Goal: Task Accomplishment & Management: Use online tool/utility

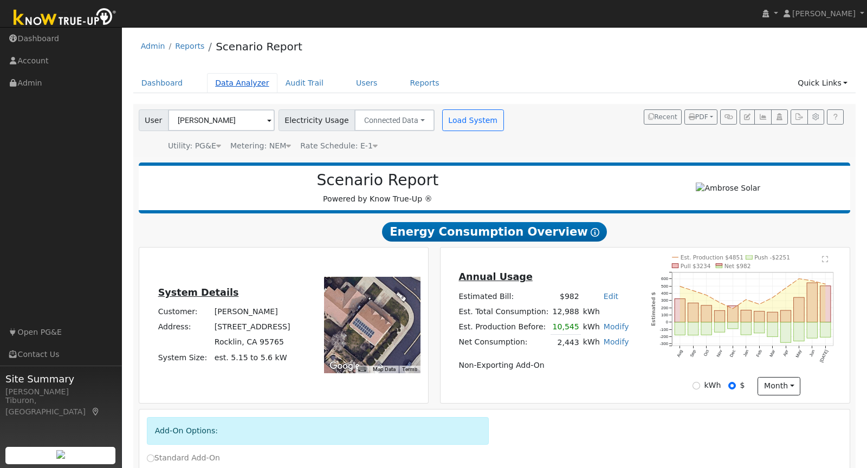
click at [234, 82] on link "Data Analyzer" at bounding box center [242, 83] width 70 height 20
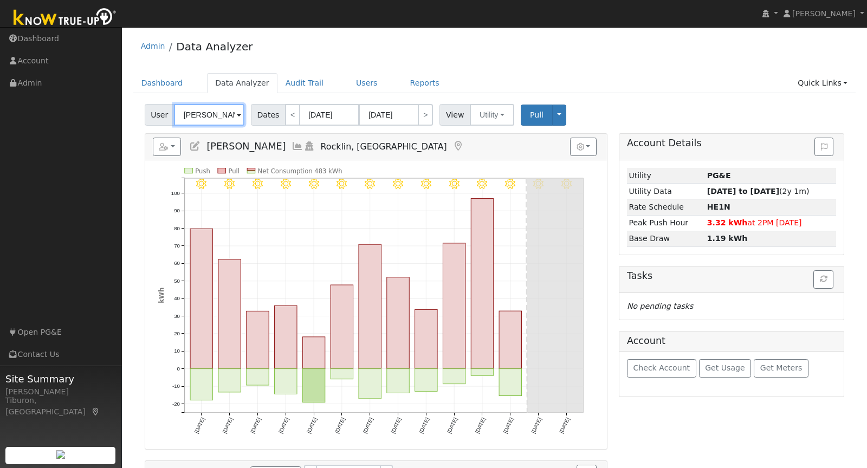
click at [207, 116] on input "[PERSON_NAME]" at bounding box center [209, 115] width 70 height 22
click at [207, 116] on input "Kim Van Ysseldyk" at bounding box center [209, 115] width 70 height 22
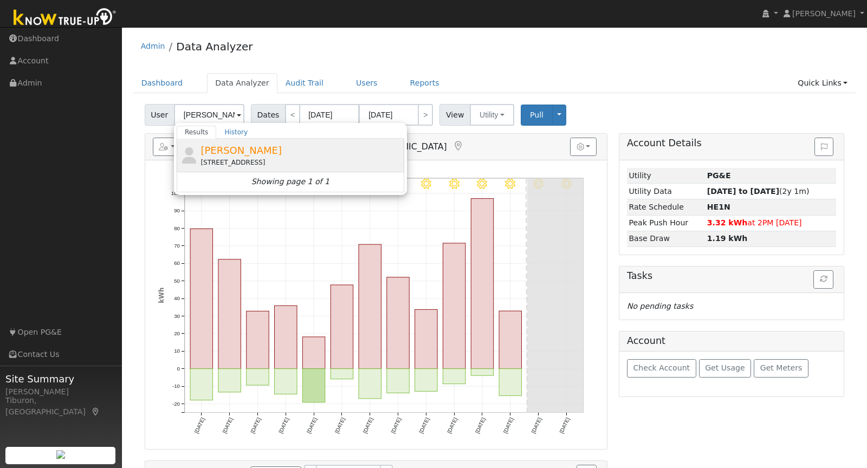
click at [255, 153] on span "Diane Atallah" at bounding box center [241, 150] width 81 height 11
type input "Diane Atallah"
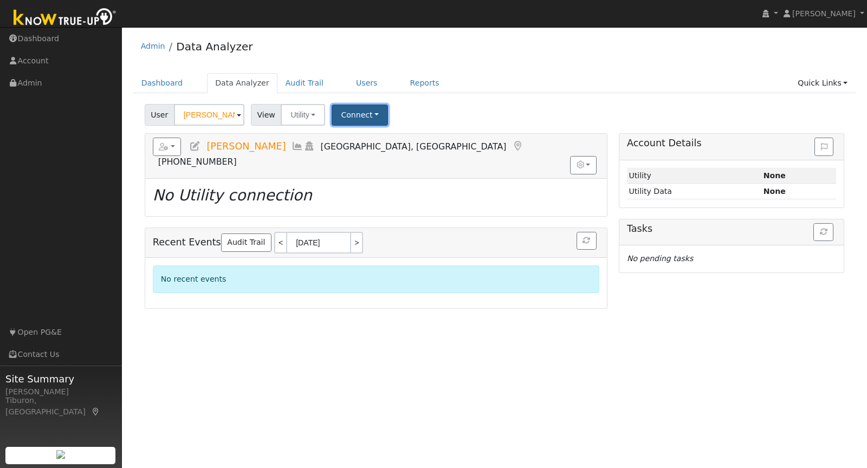
click at [359, 114] on button "Connect" at bounding box center [360, 115] width 56 height 21
click at [365, 133] on link "Select a Provider" at bounding box center [374, 138] width 85 height 15
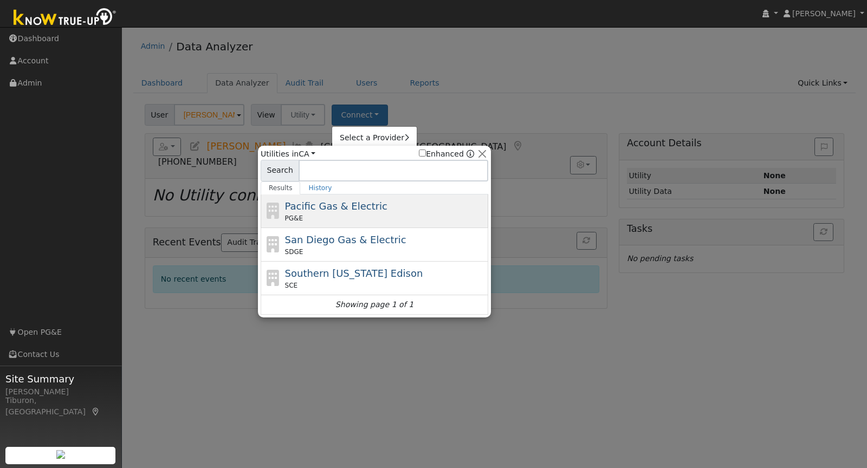
click at [323, 208] on span "Pacific Gas & Electric" at bounding box center [336, 206] width 102 height 11
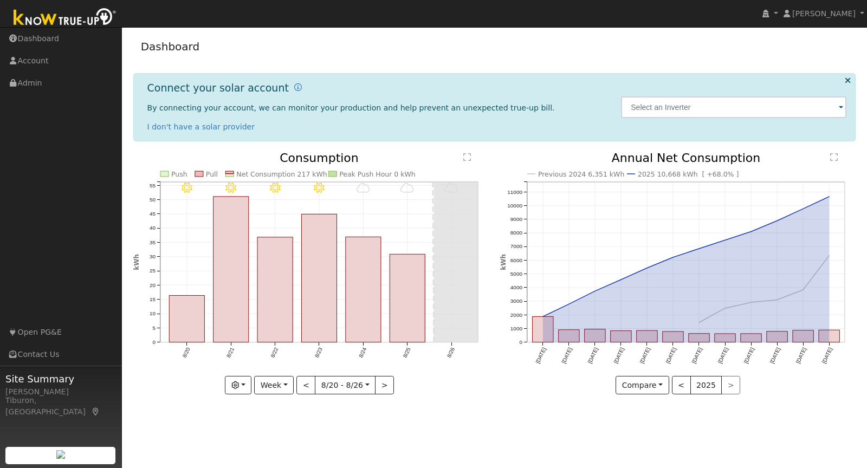
click at [75, 22] on img at bounding box center [65, 18] width 114 height 24
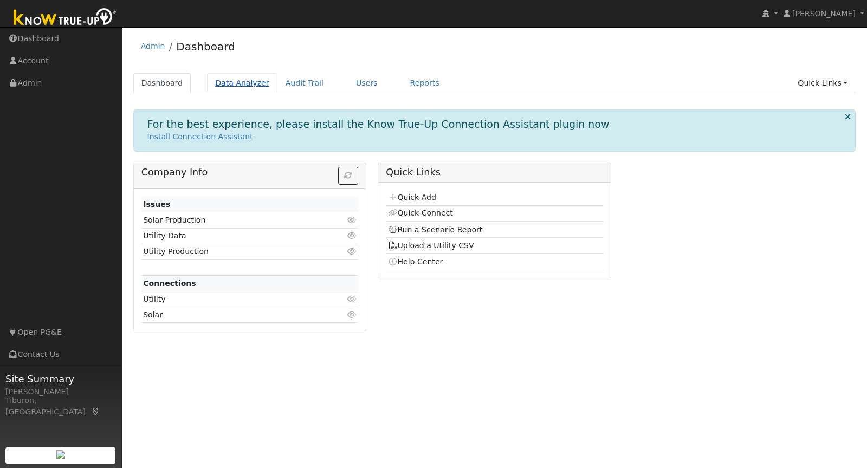
click at [240, 88] on link "Data Analyzer" at bounding box center [242, 83] width 70 height 20
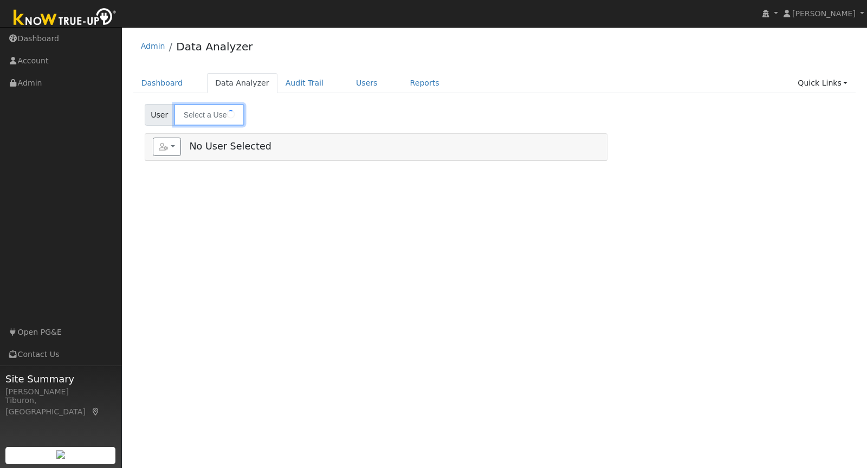
type input "[PERSON_NAME]"
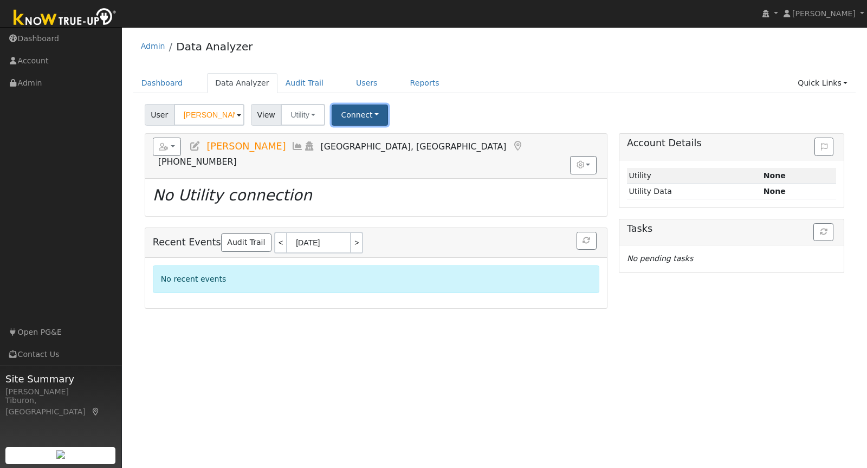
click at [364, 122] on button "Connect" at bounding box center [360, 115] width 56 height 21
click at [365, 136] on link "Select a Provider" at bounding box center [374, 138] width 85 height 15
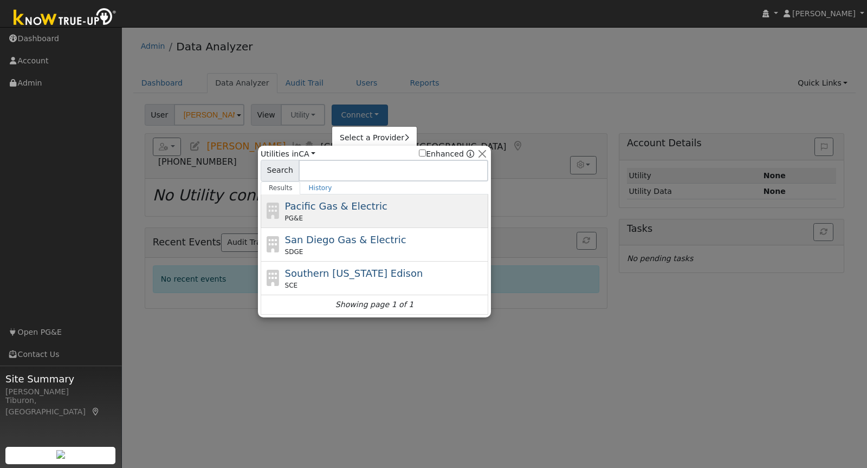
click at [324, 210] on span "Pacific Gas & Electric" at bounding box center [336, 206] width 102 height 11
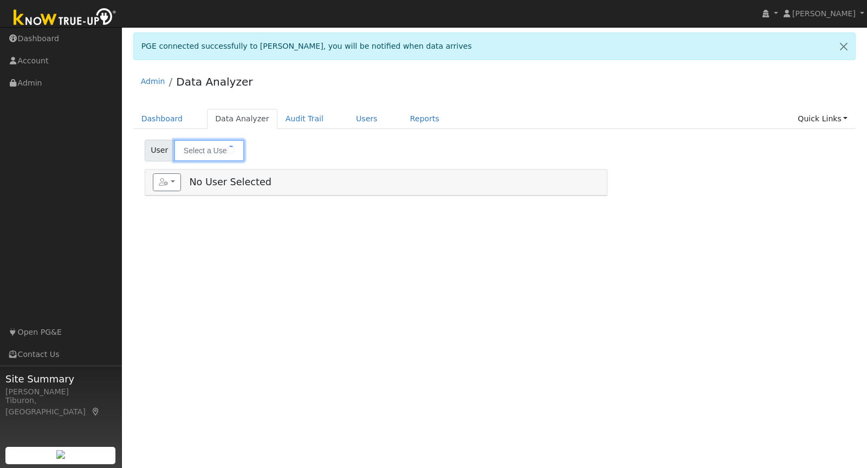
type input "[PERSON_NAME]"
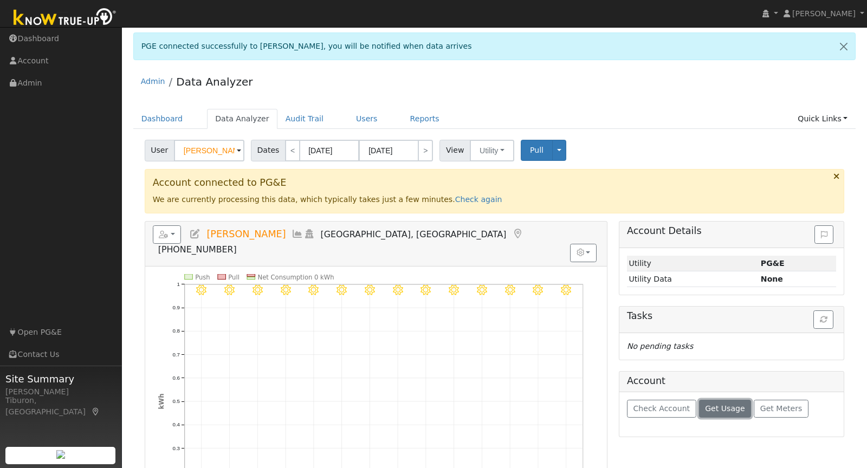
click at [712, 404] on span "Get Usage" at bounding box center [725, 408] width 40 height 9
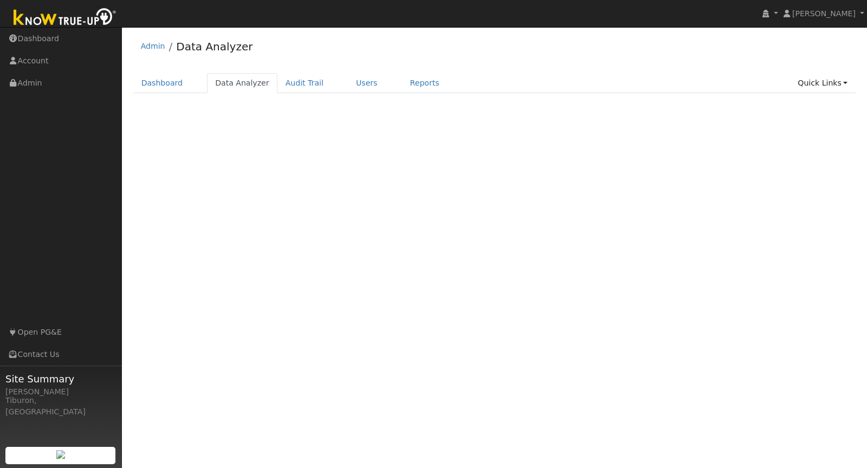
select select "7"
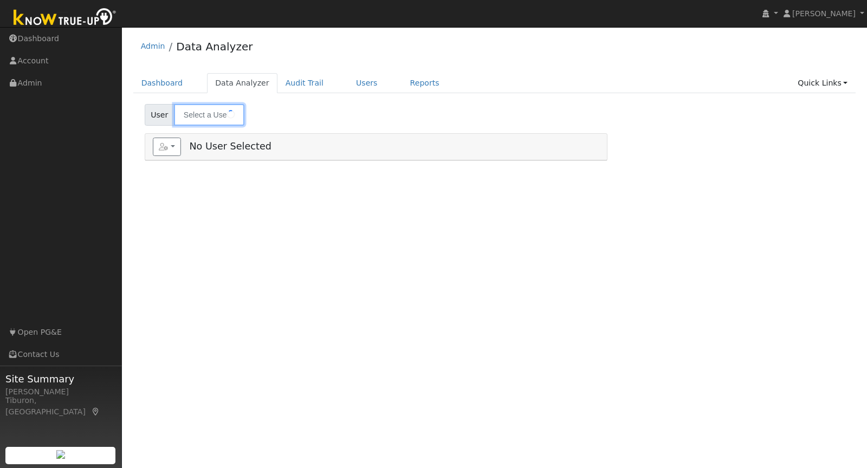
type input "[PERSON_NAME]"
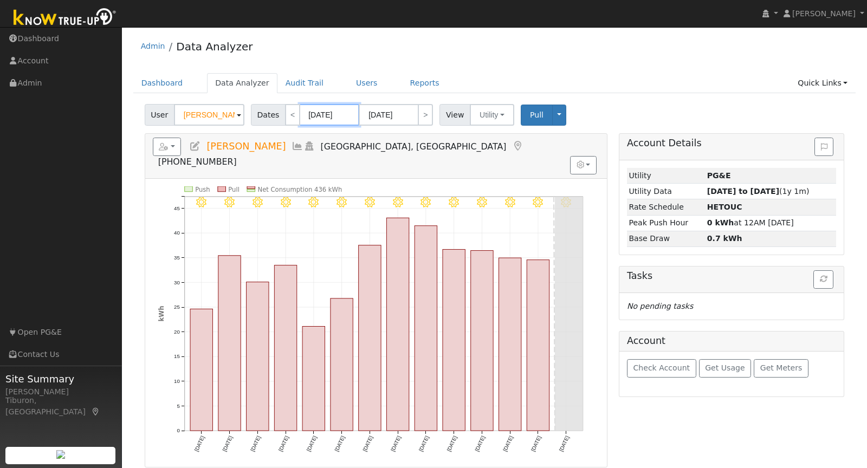
click at [318, 118] on input "[DATE]" at bounding box center [330, 115] width 60 height 22
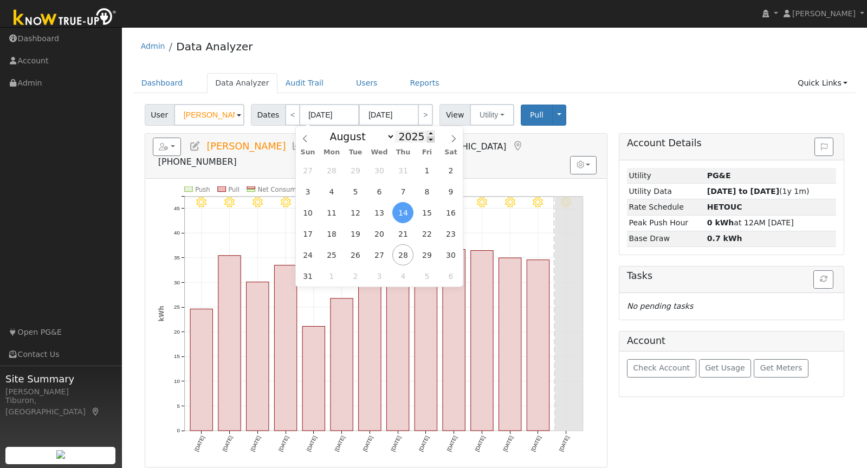
click at [427, 140] on span at bounding box center [431, 140] width 8 height 6
type input "2024"
click at [403, 169] on span "1" at bounding box center [403, 170] width 21 height 21
type input "08/01/2024"
type input "08/31/2024"
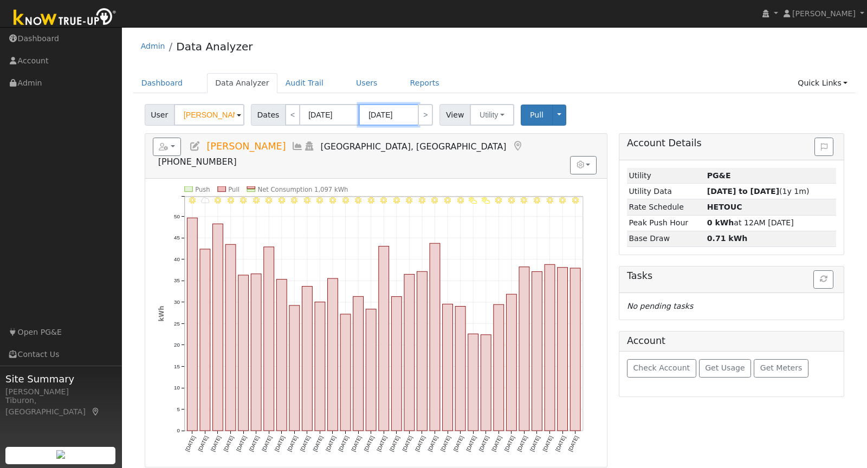
click at [401, 110] on input "08/31/2024" at bounding box center [389, 115] width 60 height 22
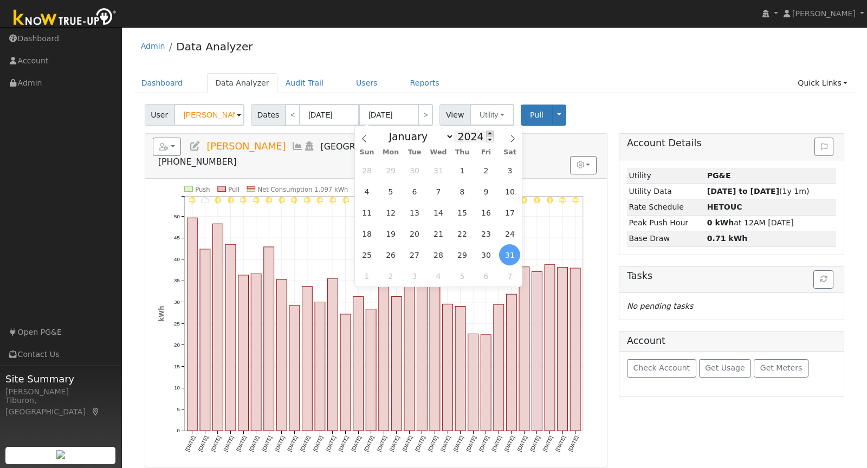
click at [486, 133] on span at bounding box center [490, 134] width 8 height 6
type input "2025"
click at [463, 173] on span "31" at bounding box center [462, 170] width 21 height 21
type input "07/31/2025"
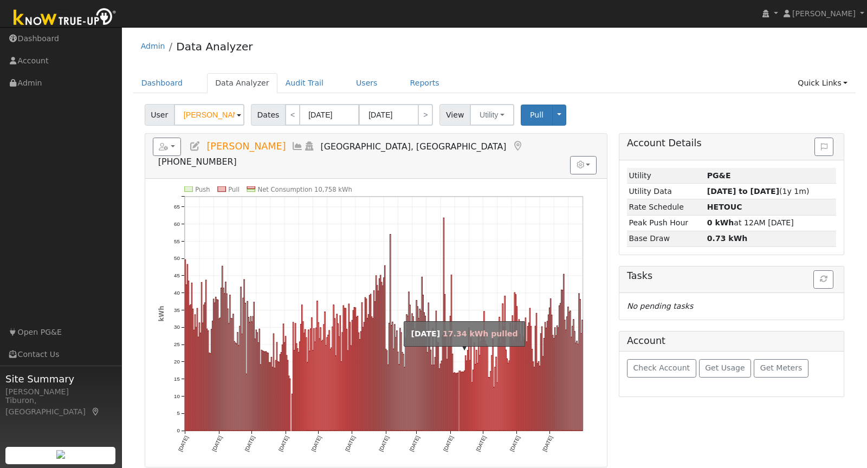
click at [459, 371] on rect "onclick=""" at bounding box center [459, 401] width 1 height 60
type input "04/09/2025"
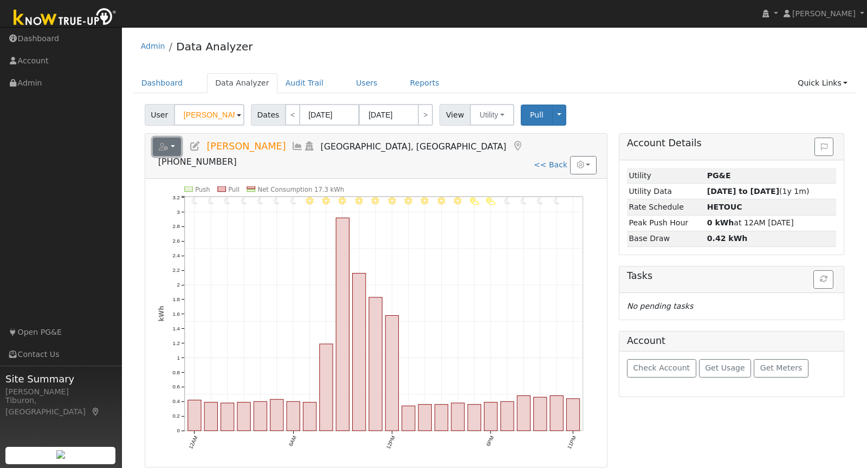
click at [159, 144] on icon "button" at bounding box center [164, 147] width 10 height 8
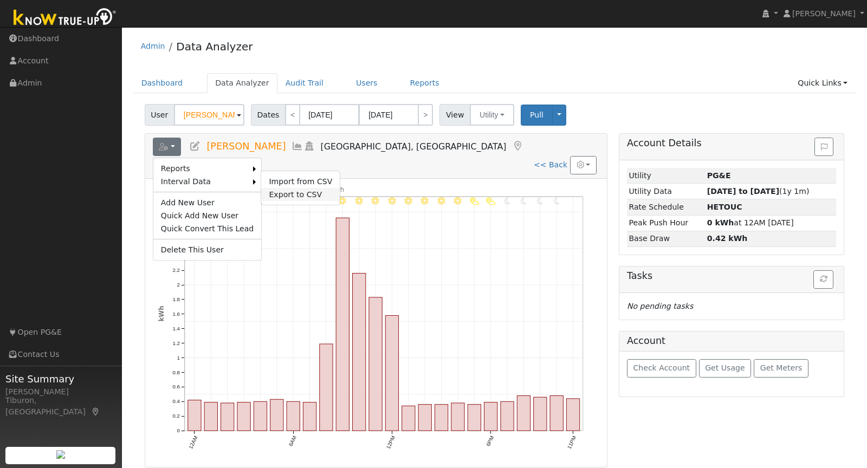
click at [287, 194] on link "Export to CSV" at bounding box center [300, 194] width 79 height 13
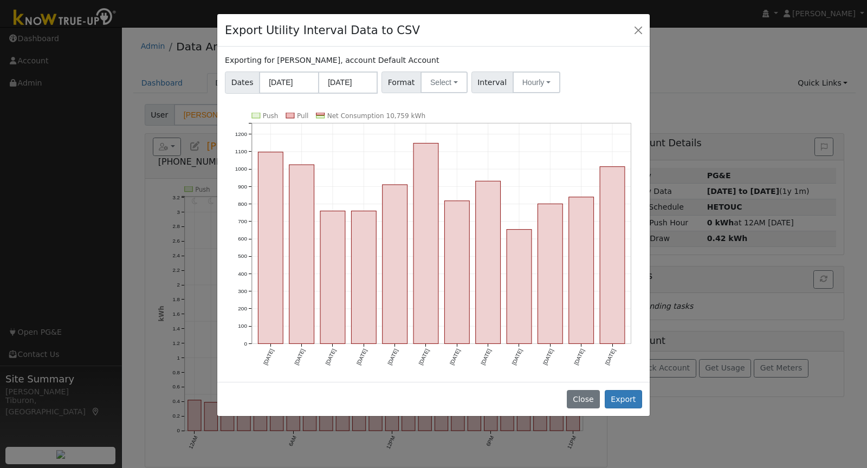
click at [430, 93] on div "Exporting for Diane Atallah, account Default Account Dates 08/01/2024 07/31/202…" at bounding box center [433, 215] width 433 height 336
click at [435, 82] on button "Select" at bounding box center [444, 83] width 47 height 22
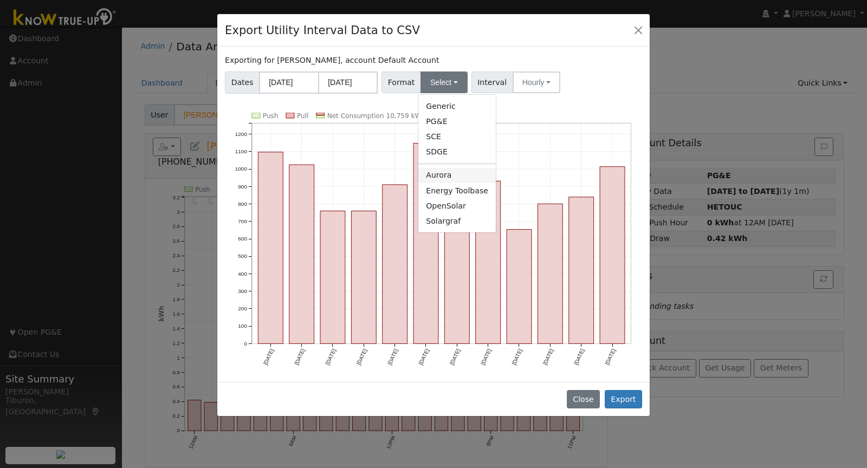
click at [457, 173] on link "Aurora" at bounding box center [458, 175] width 78 height 15
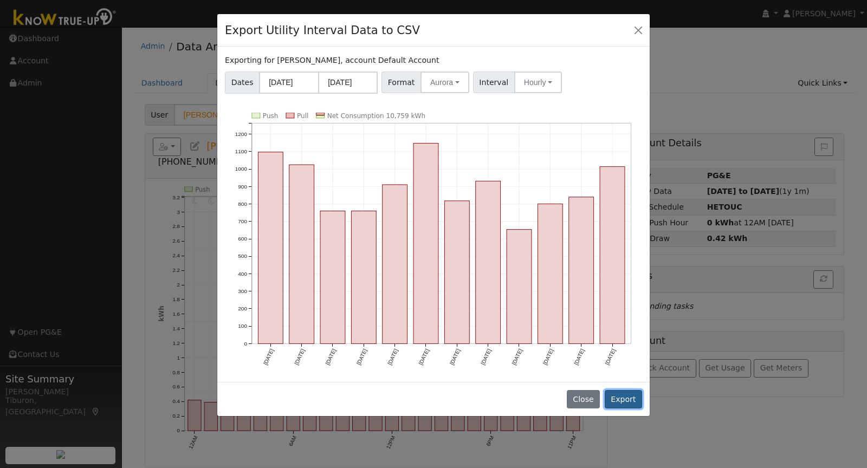
click at [629, 399] on button "Export" at bounding box center [623, 399] width 37 height 18
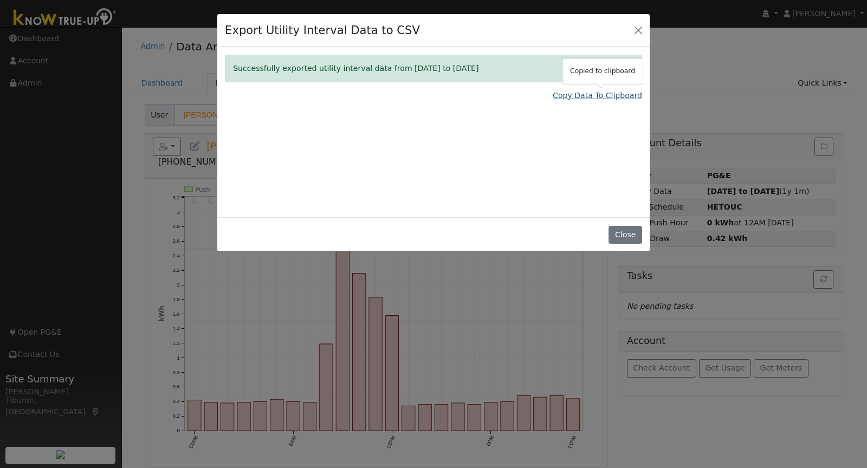
click at [598, 94] on link "Copy Data To Clipboard" at bounding box center [597, 95] width 89 height 11
click at [628, 235] on button "Close" at bounding box center [625, 235] width 33 height 18
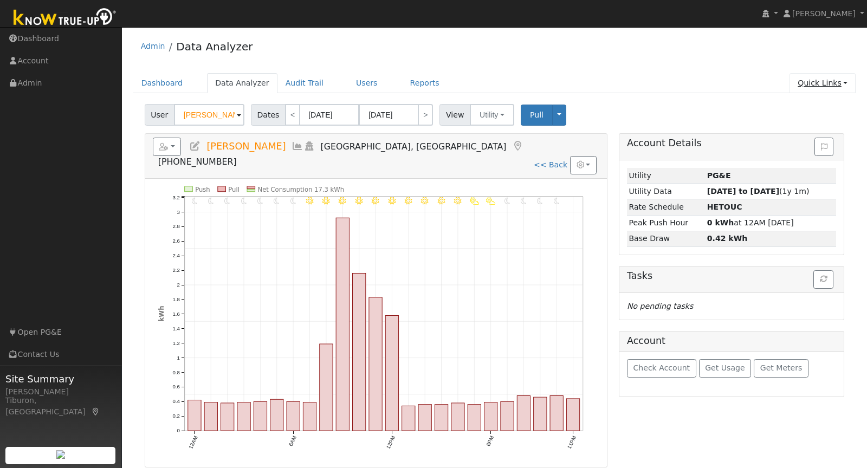
click at [815, 83] on link "Quick Links" at bounding box center [823, 83] width 66 height 20
click at [818, 138] on link "Run a Scenario Report" at bounding box center [801, 144] width 110 height 15
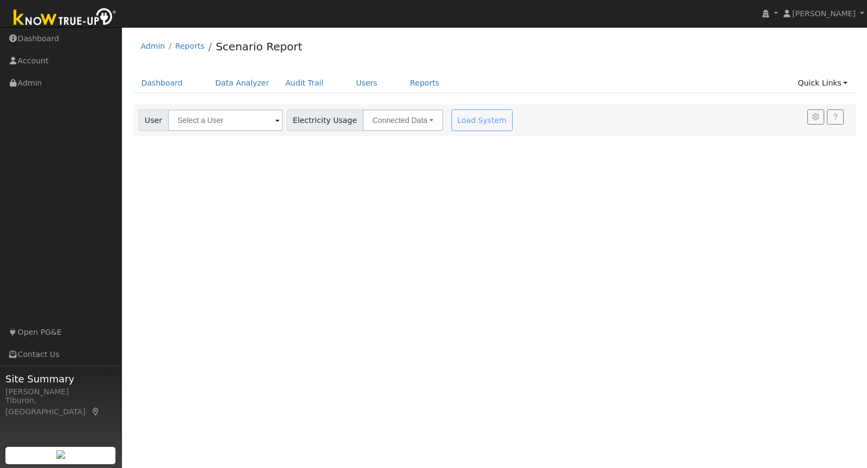
click at [210, 102] on div "Dashboard Data Analyzer Audit Trail Users Reports Quick Links Quick Add Quick C…" at bounding box center [494, 88] width 723 height 31
click at [196, 117] on input "text" at bounding box center [225, 121] width 115 height 22
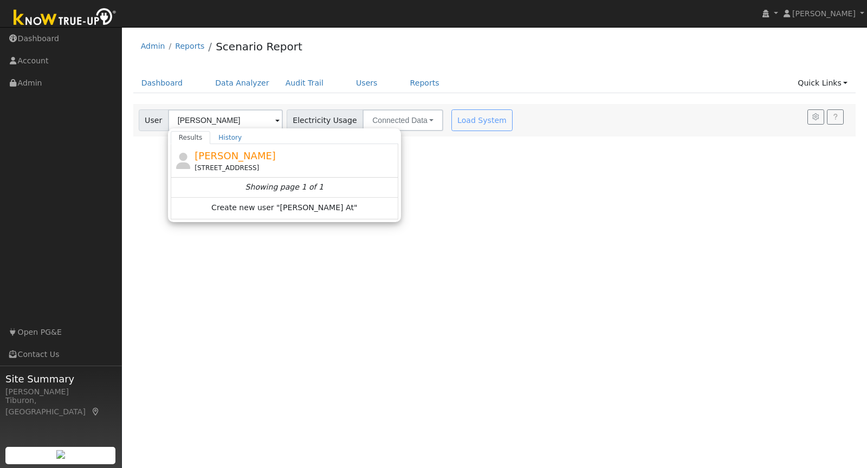
click at [230, 158] on span "[PERSON_NAME]" at bounding box center [235, 155] width 81 height 11
type input "[PERSON_NAME]"
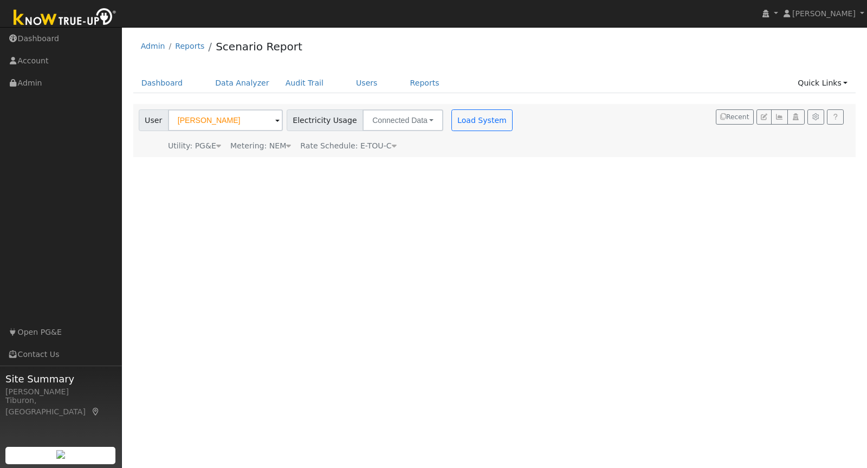
click at [273, 145] on div "Metering: NEM" at bounding box center [260, 145] width 61 height 11
click at [300, 157] on button "NEM" at bounding box center [313, 163] width 43 height 22
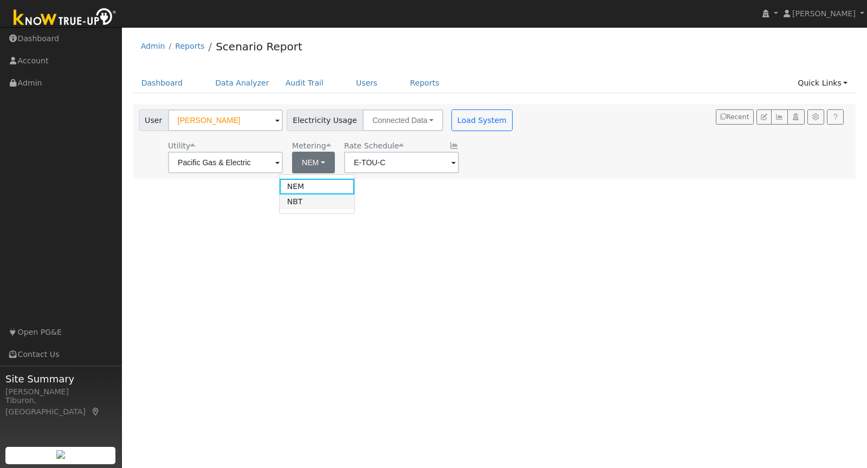
click at [308, 196] on link "NBT" at bounding box center [317, 202] width 75 height 15
type input "E-ELEC"
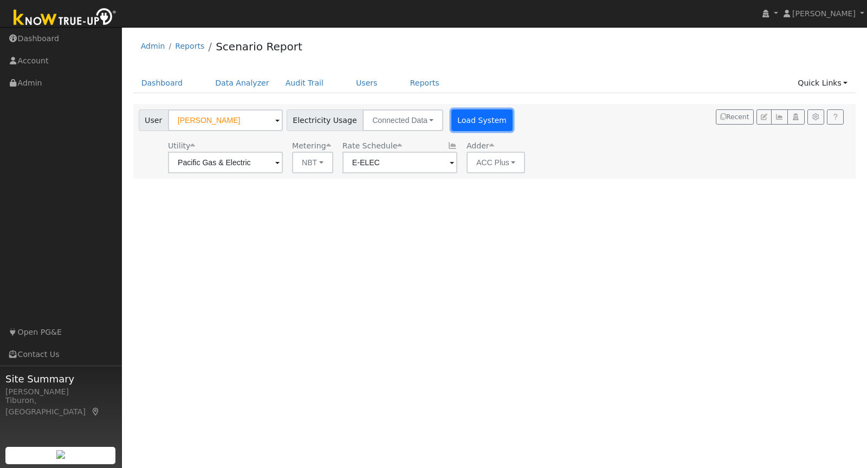
click at [452, 118] on button "Load System" at bounding box center [483, 121] width 62 height 22
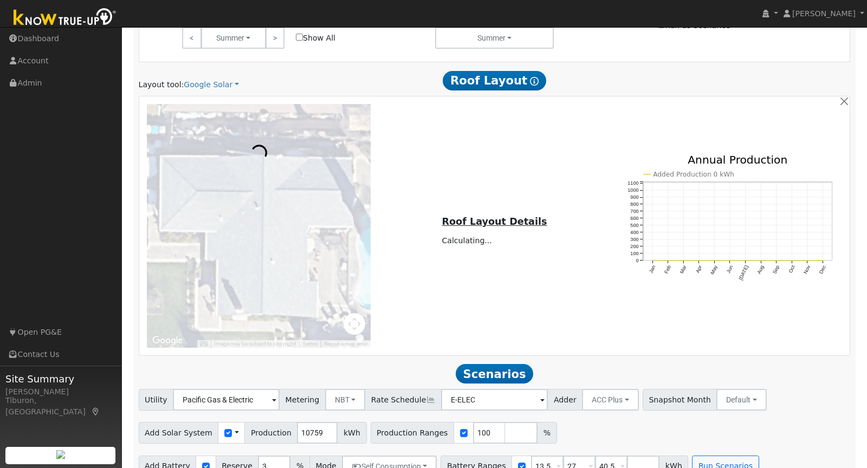
scroll to position [579, 0]
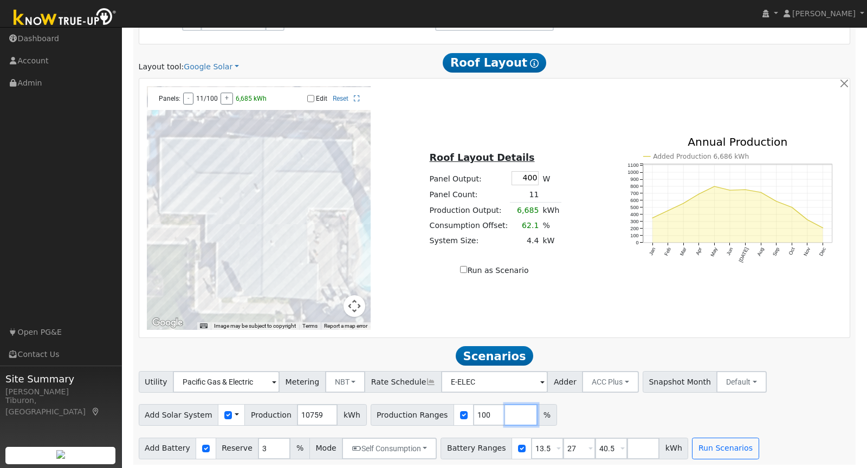
click at [505, 412] on input "number" at bounding box center [521, 415] width 33 height 22
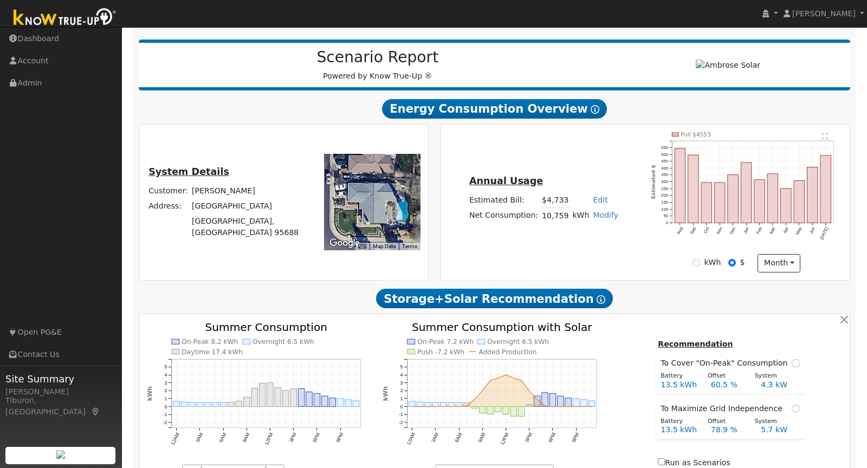
scroll to position [0, 0]
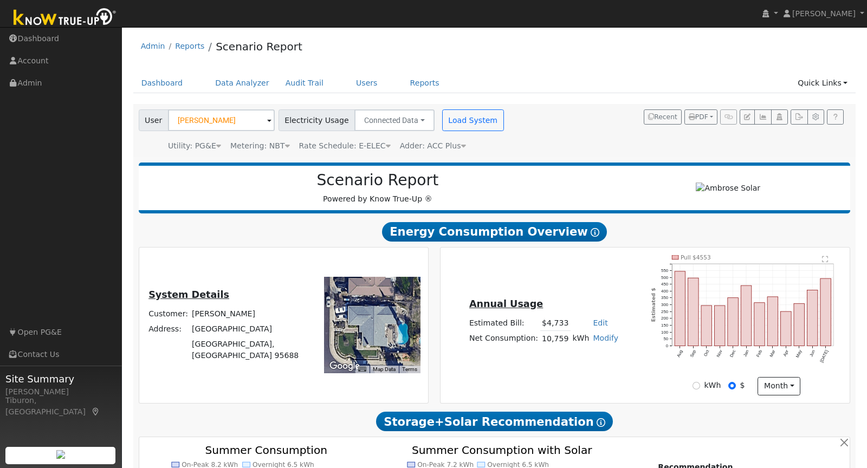
type input "120"
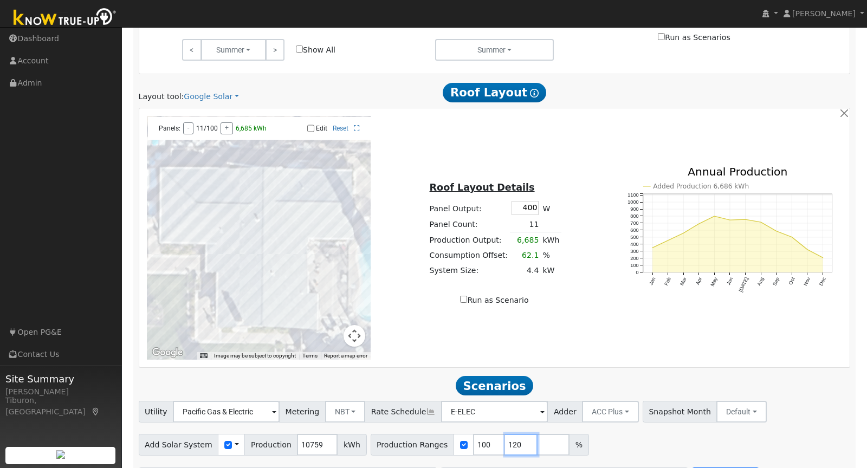
scroll to position [579, 0]
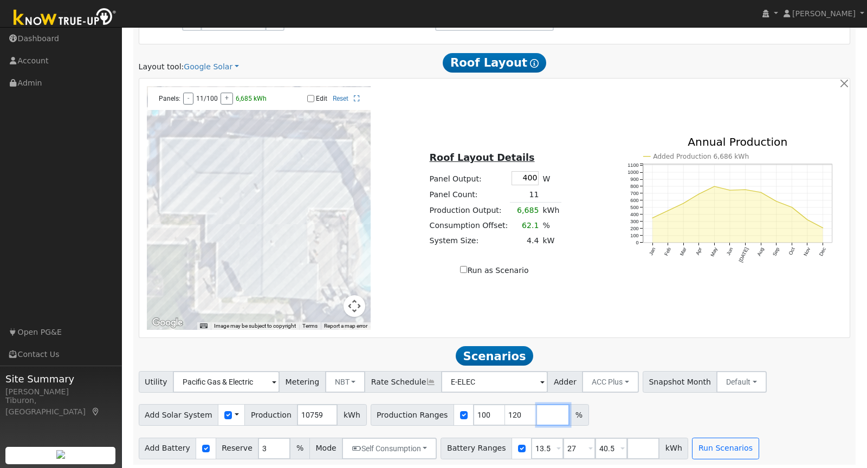
click at [537, 416] on input "number" at bounding box center [553, 415] width 33 height 22
type input "140"
type input "160"
type input "180"
drag, startPoint x: 602, startPoint y: 448, endPoint x: 565, endPoint y: 449, distance: 36.3
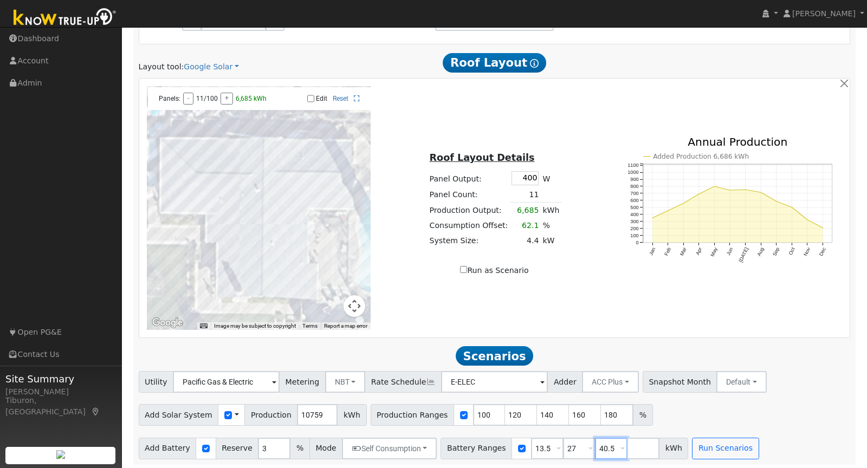
click at [565, 449] on div "Battery Ranges 13.5 Overrides Reserve % Mode None None Self Consumption Peak Sa…" at bounding box center [565, 449] width 248 height 22
drag, startPoint x: 564, startPoint y: 447, endPoint x: 537, endPoint y: 448, distance: 27.2
click at [537, 448] on div "Battery Ranges 13.5 Overrides Reserve % Mode None None Self Consumption Peak Sa…" at bounding box center [549, 449] width 216 height 22
drag, startPoint x: 538, startPoint y: 448, endPoint x: 488, endPoint y: 451, distance: 50.0
click at [488, 451] on div "Battery Ranges 13.5 Overrides Reserve % Mode None None Self Consumption Peak Sa…" at bounding box center [533, 449] width 184 height 22
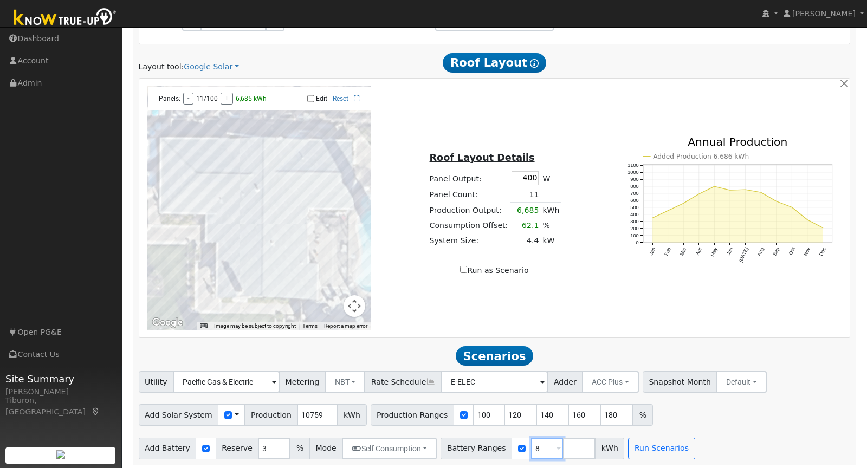
type input "8"
click at [563, 446] on input "number" at bounding box center [579, 449] width 33 height 22
type input "13.5"
click at [595, 448] on input "number" at bounding box center [611, 449] width 33 height 22
type input "16"
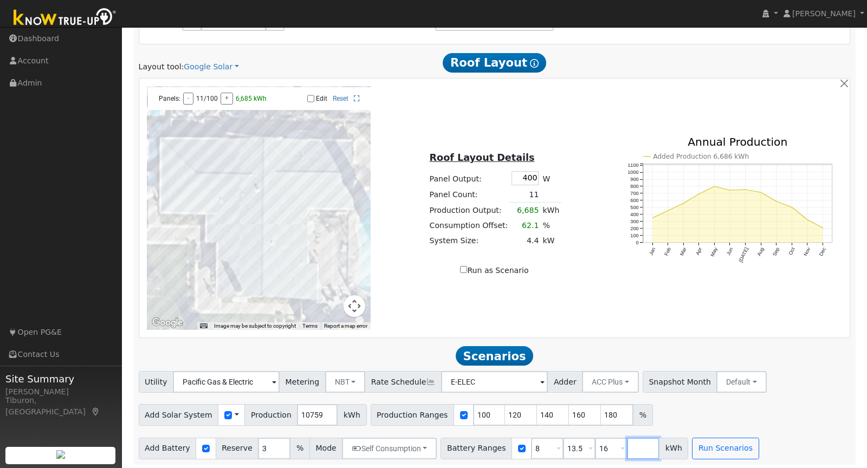
click at [627, 447] on input "number" at bounding box center [643, 449] width 33 height 22
type input "24"
click at [659, 445] on input "number" at bounding box center [675, 449] width 33 height 22
type input "27"
click at [731, 442] on button "Run Scenarios" at bounding box center [757, 449] width 67 height 22
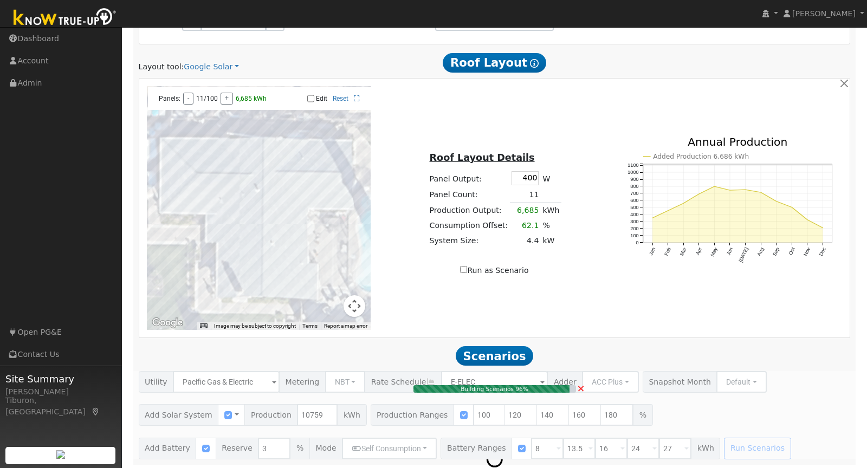
type input "10.0"
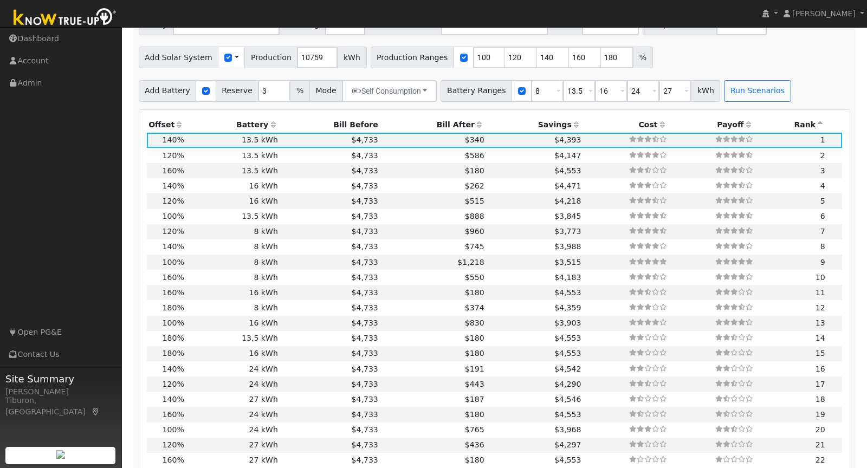
scroll to position [936, 0]
click at [441, 124] on th "Bill After" at bounding box center [433, 125] width 106 height 15
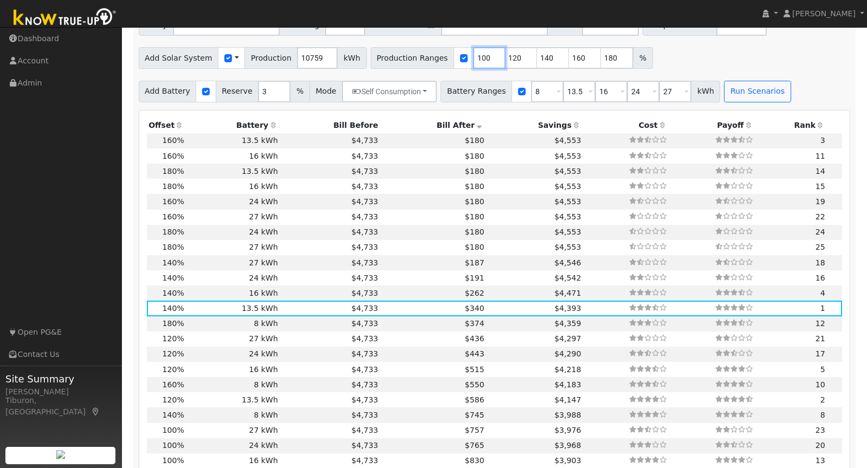
drag, startPoint x: 475, startPoint y: 57, endPoint x: 407, endPoint y: 64, distance: 68.6
click at [407, 64] on div "Production Ranges 100 120 140 160 180 %" at bounding box center [512, 58] width 282 height 22
drag, startPoint x: 473, startPoint y: 55, endPoint x: 454, endPoint y: 57, distance: 19.6
click at [454, 57] on div "Production Ranges 100 120 140 160 180 %" at bounding box center [512, 58] width 282 height 22
type input "120"
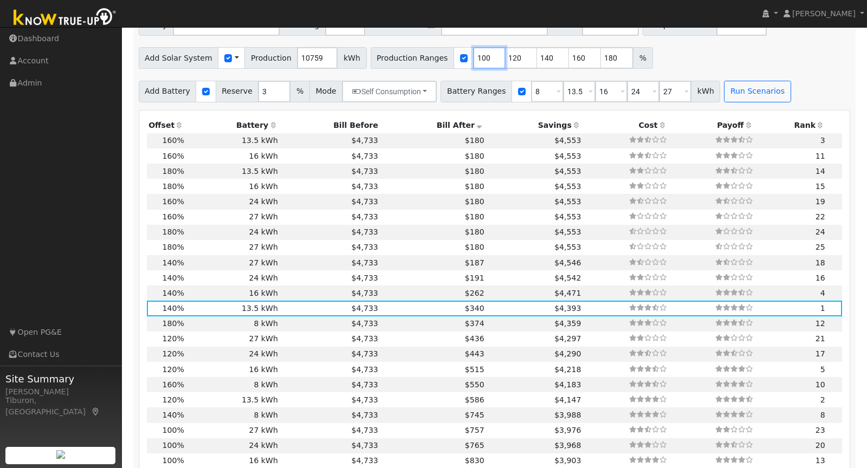
type input "140"
type input "160"
type input "180"
type input "120"
drag, startPoint x: 569, startPoint y: 57, endPoint x: 548, endPoint y: 57, distance: 21.1
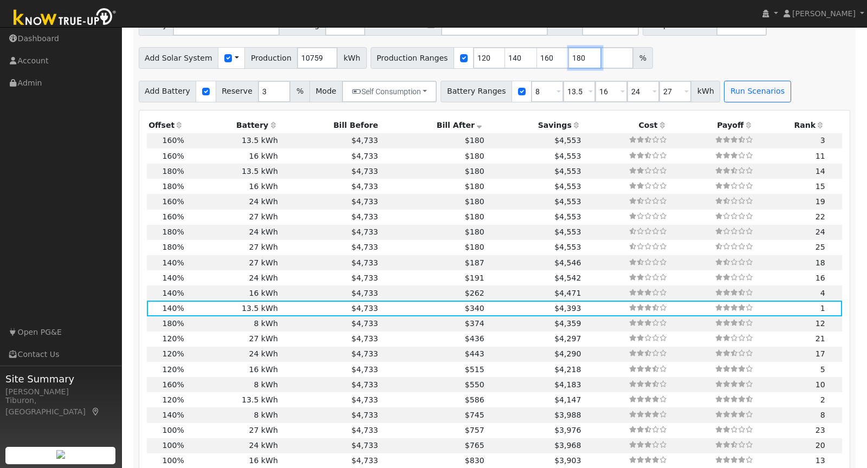
click at [548, 57] on div "Production Ranges 120 140 160 180 %" at bounding box center [512, 58] width 282 height 22
drag, startPoint x: 474, startPoint y: 54, endPoint x: 439, endPoint y: 55, distance: 34.7
click at [439, 55] on div "Production Ranges 120 140 160 %" at bounding box center [496, 58] width 250 height 22
click at [569, 57] on input "number" at bounding box center [585, 58] width 33 height 22
type input "150"
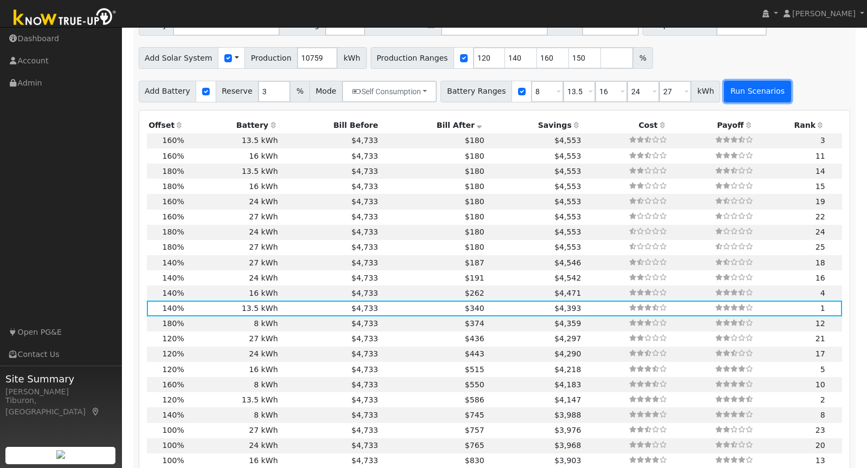
type input "150"
type input "160"
click at [733, 88] on button "Run Scenarios" at bounding box center [757, 92] width 67 height 22
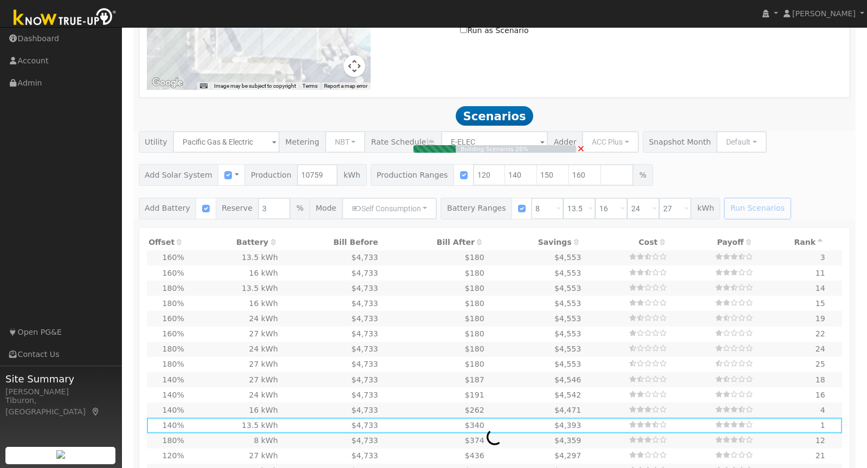
scroll to position [820, 0]
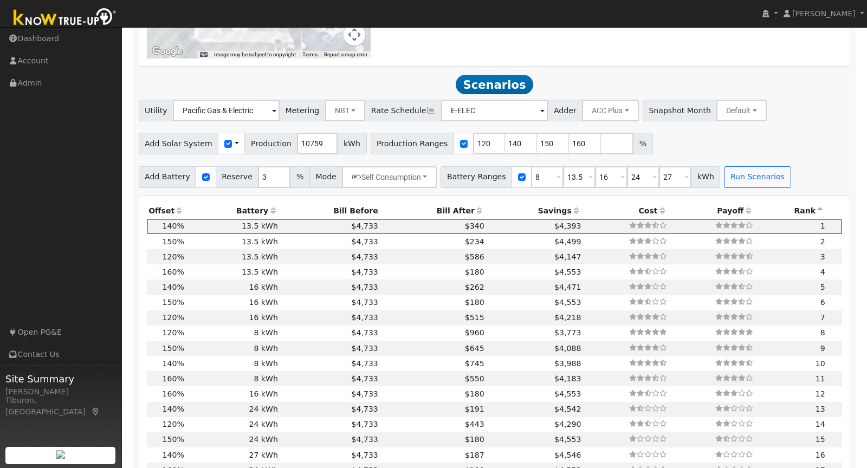
scroll to position [890, 0]
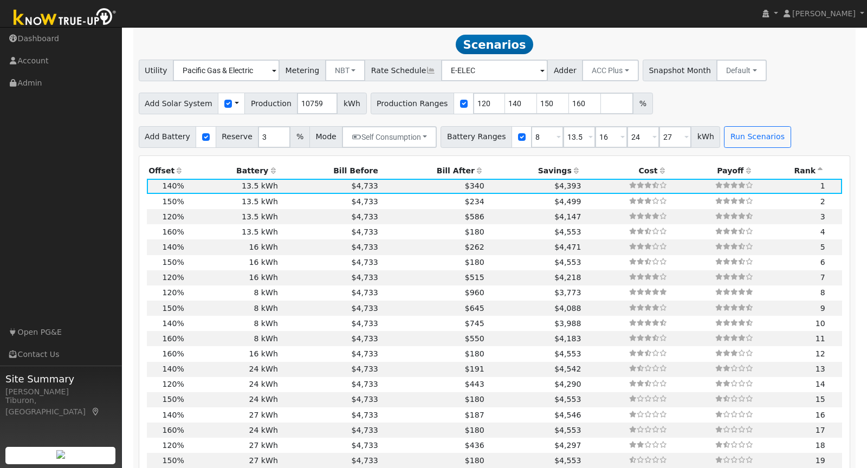
click at [446, 167] on th "Bill After" at bounding box center [433, 171] width 106 height 15
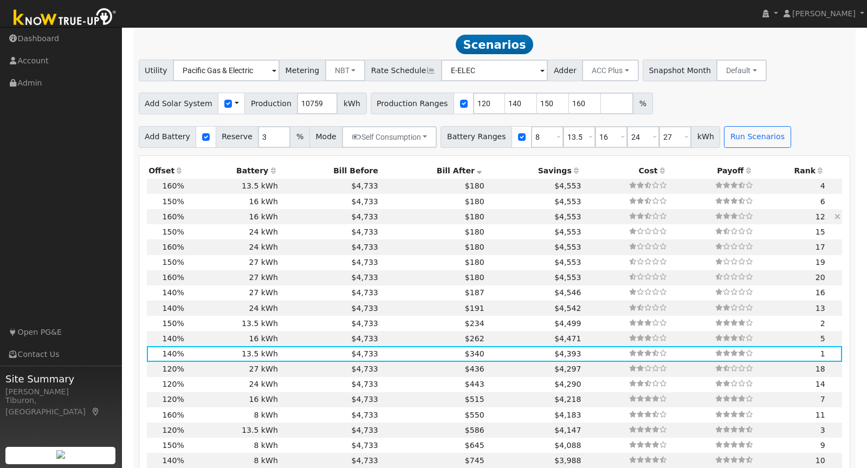
scroll to position [899, 0]
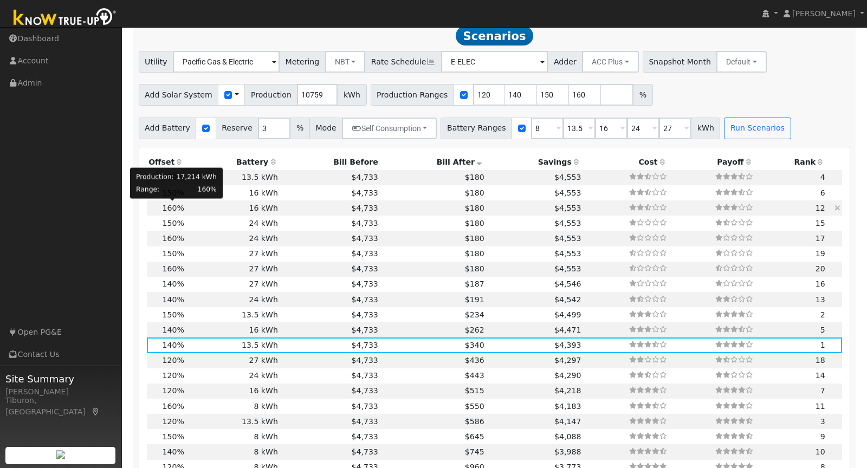
click at [171, 204] on span "160%" at bounding box center [174, 208] width 22 height 9
type input "11.5"
type input "$40,166"
type input "$19,200"
type input "$17,810"
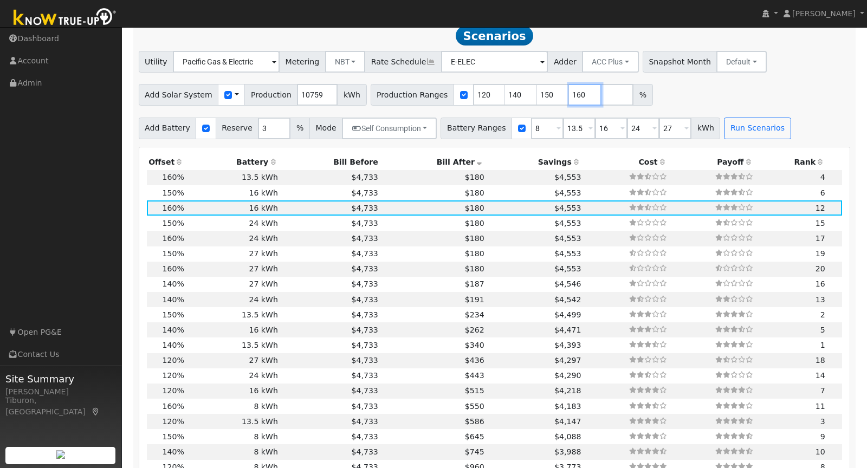
drag, startPoint x: 571, startPoint y: 89, endPoint x: 530, endPoint y: 88, distance: 40.7
click at [530, 88] on div "Production Ranges 120 140 150 160 %" at bounding box center [512, 95] width 282 height 22
drag, startPoint x: 538, startPoint y: 93, endPoint x: 494, endPoint y: 90, distance: 44.6
click at [494, 90] on div "Production Ranges 120 140 150 %" at bounding box center [496, 95] width 250 height 22
drag, startPoint x: 505, startPoint y: 93, endPoint x: 479, endPoint y: 91, distance: 26.6
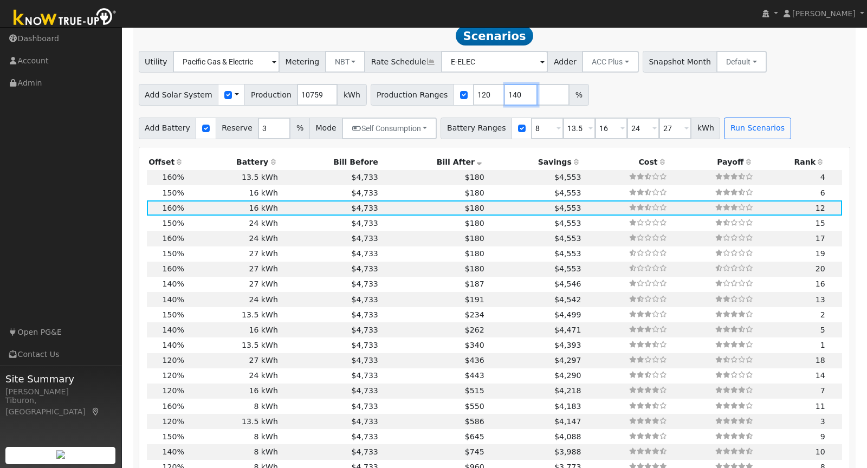
click at [479, 91] on div "Production Ranges 120 140 %" at bounding box center [480, 95] width 218 height 22
drag, startPoint x: 476, startPoint y: 91, endPoint x: 439, endPoint y: 87, distance: 37.1
click at [439, 87] on div "Production Ranges 120 %" at bounding box center [464, 95] width 187 height 22
drag, startPoint x: 571, startPoint y: 126, endPoint x: 538, endPoint y: 123, distance: 33.2
click at [538, 123] on div "Battery Ranges 8 Overrides Reserve % Mode None None Self Consumption Peak Savin…" at bounding box center [581, 129] width 280 height 22
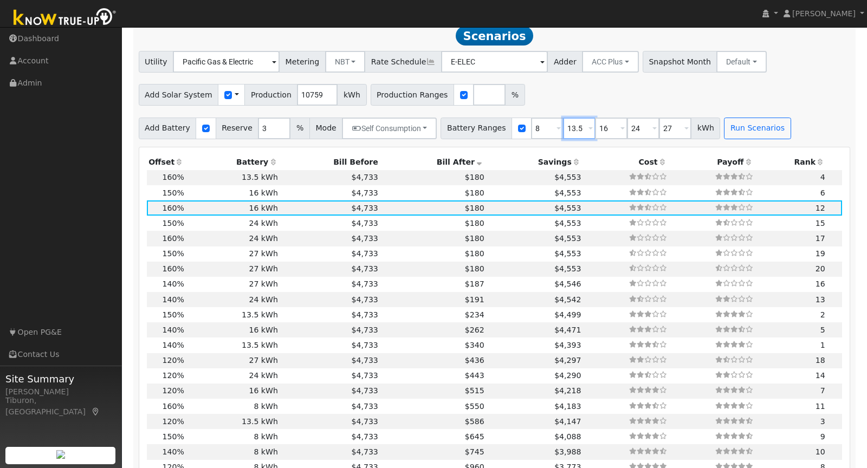
type input "16"
type input "24"
type input "27"
type input "16"
drag, startPoint x: 530, startPoint y: 124, endPoint x: 489, endPoint y: 125, distance: 41.8
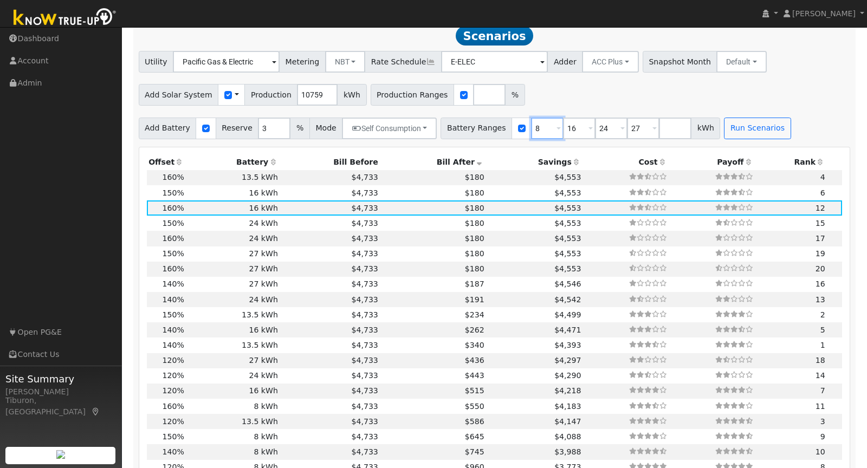
click at [489, 125] on div "Battery Ranges 8 Overrides Reserve % Mode None None Self Consumption Peak Savin…" at bounding box center [581, 129] width 280 height 22
type input "16"
type input "24"
type input "27"
type input "16"
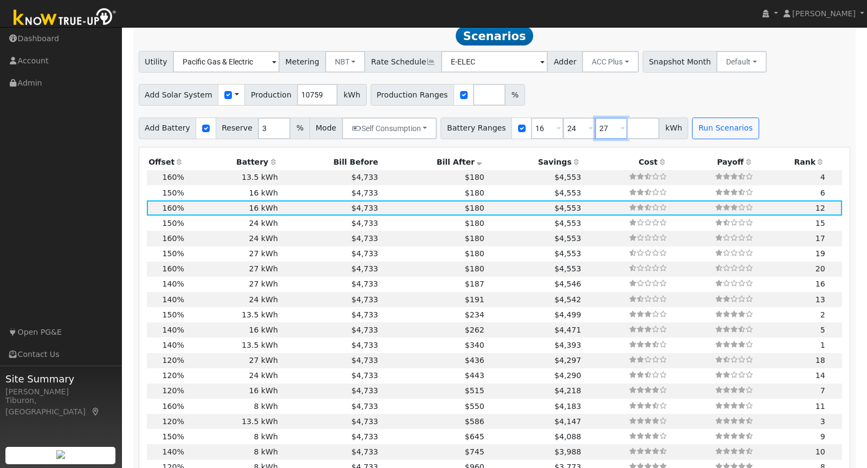
drag, startPoint x: 599, startPoint y: 125, endPoint x: 568, endPoint y: 121, distance: 31.1
click at [568, 121] on div "Battery Ranges 16 Overrides Reserve % Mode None None Self Consumption Peak Savi…" at bounding box center [565, 129] width 248 height 22
drag, startPoint x: 563, startPoint y: 128, endPoint x: 537, endPoint y: 126, distance: 25.6
click at [537, 126] on div "Battery Ranges 16 Overrides Reserve % Mode None None Self Consumption Peak Savi…" at bounding box center [549, 129] width 216 height 22
click at [473, 94] on input "number" at bounding box center [489, 95] width 33 height 22
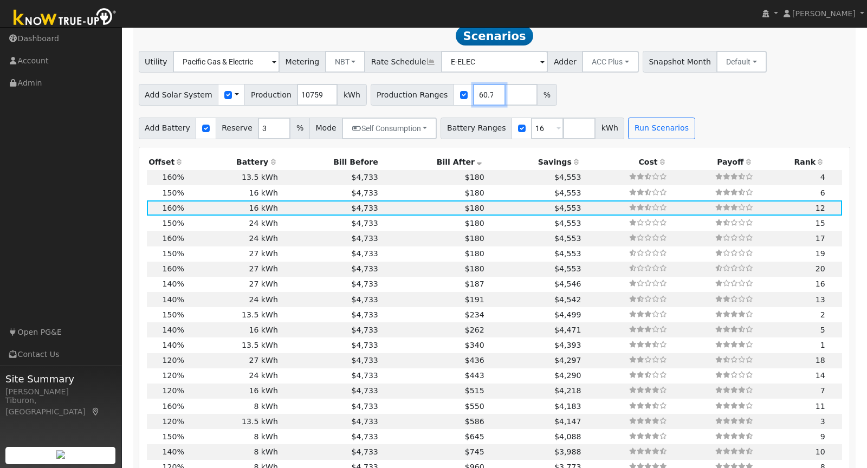
scroll to position [0, 7]
type input "160.74"
click at [645, 123] on button "Run Scenarios" at bounding box center [661, 129] width 67 height 22
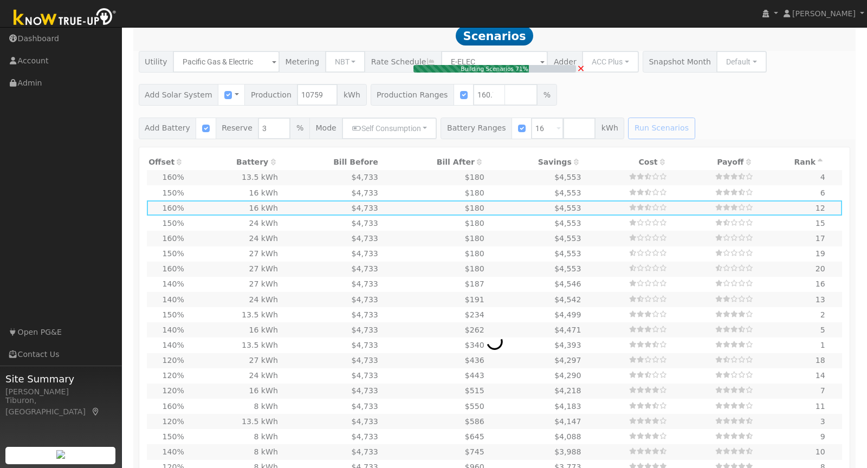
type input "$40,353"
type input "$17,866"
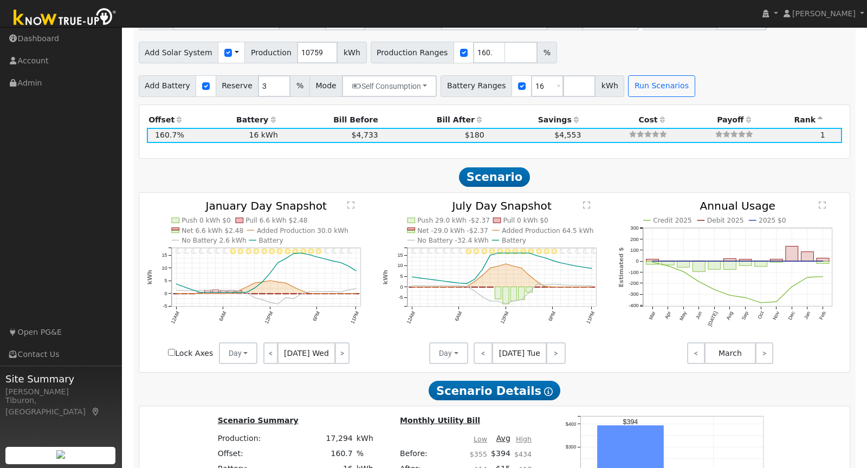
scroll to position [947, 0]
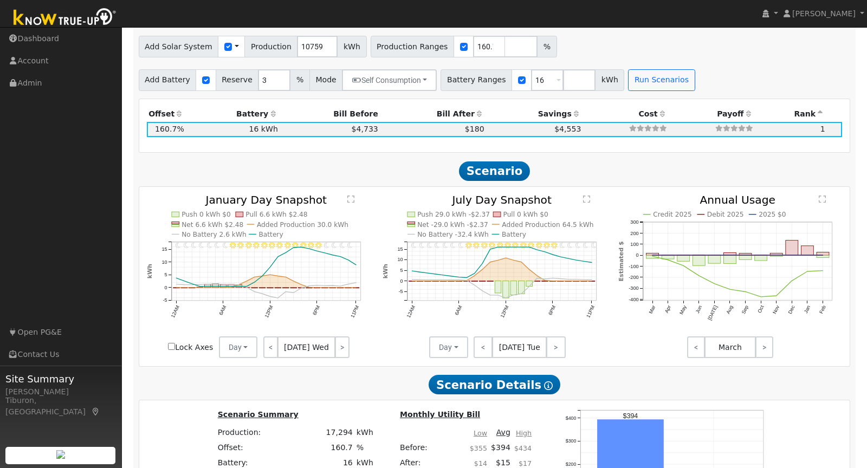
click at [355, 198] on icon "11PM - undefined 10PM - Clear 9PM - Clear 8PM - Clear 7PM - Clear 6PM - Clear 5…" at bounding box center [259, 275] width 224 height 160
click at [349, 195] on text "" at bounding box center [351, 199] width 7 height 8
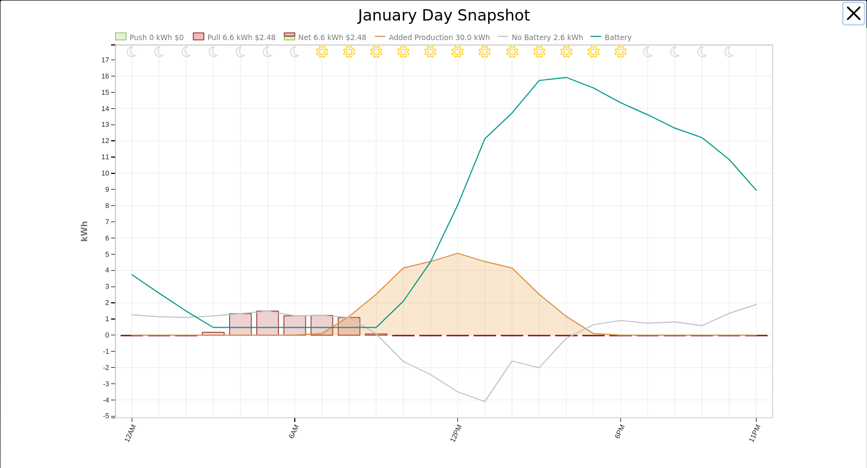
click at [852, 11] on button "button" at bounding box center [854, 13] width 21 height 21
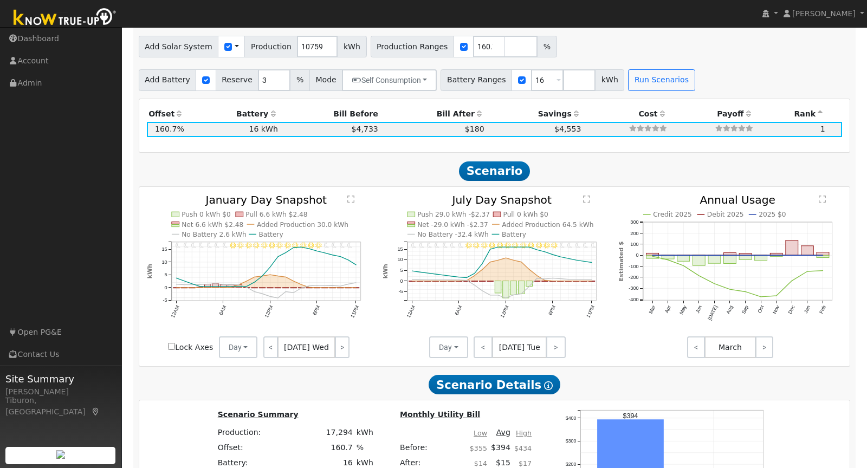
click at [587, 196] on text "" at bounding box center [586, 199] width 7 height 8
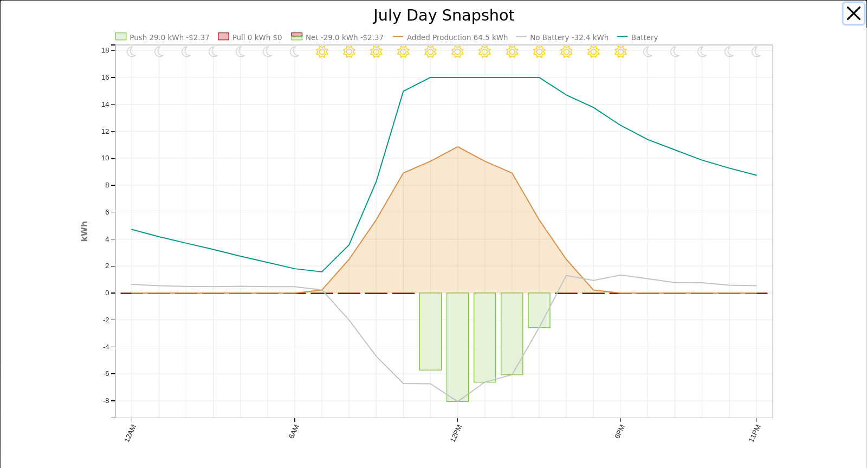
click at [851, 15] on button "button" at bounding box center [854, 13] width 21 height 21
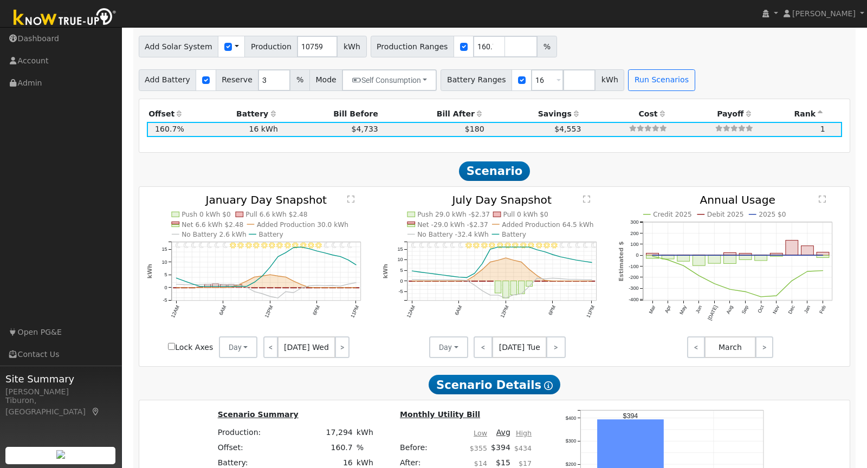
click at [352, 197] on text "" at bounding box center [351, 199] width 7 height 8
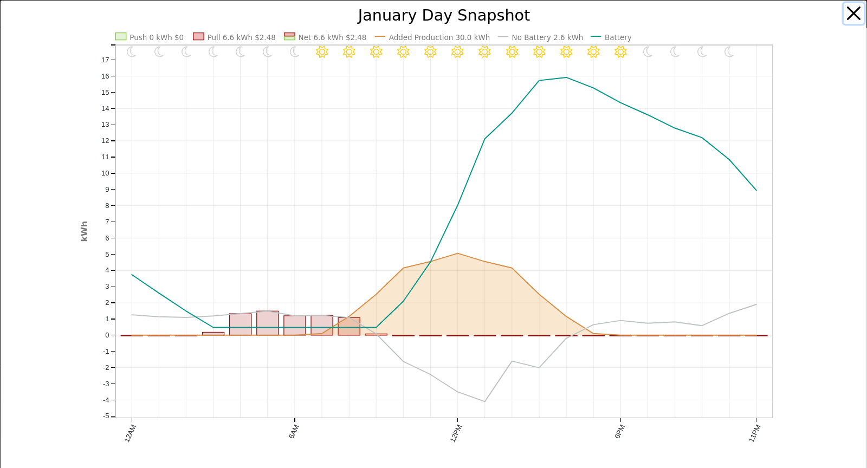
click at [850, 11] on button "button" at bounding box center [854, 13] width 21 height 21
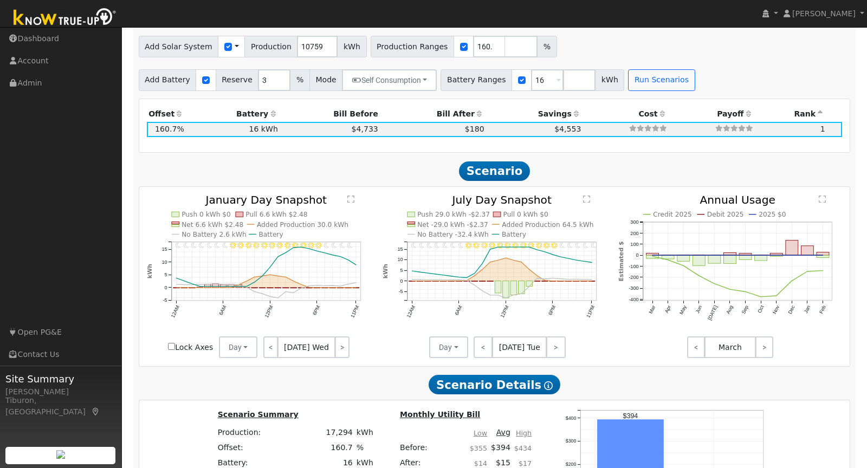
click at [586, 195] on text "" at bounding box center [586, 199] width 7 height 8
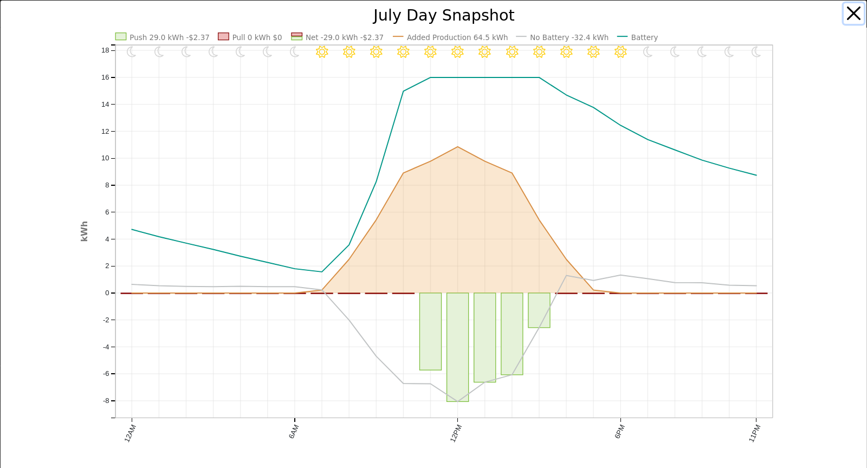
click at [853, 16] on button "button" at bounding box center [854, 13] width 21 height 21
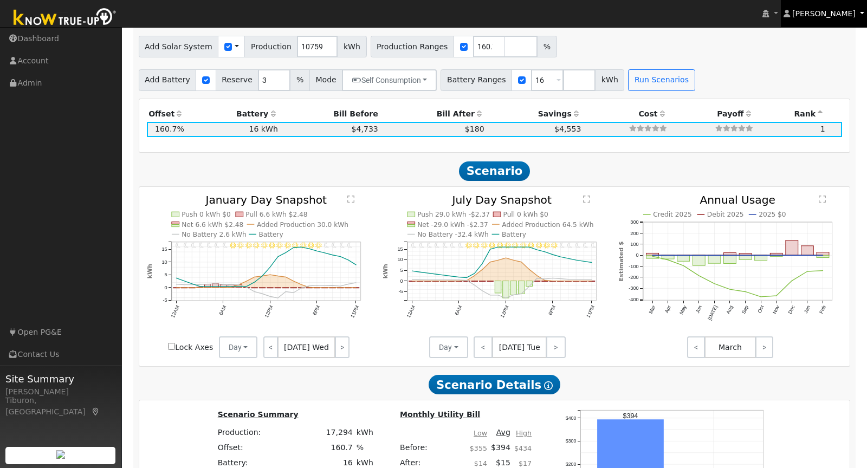
drag, startPoint x: 853, startPoint y: 16, endPoint x: 539, endPoint y: 10, distance: 314.0
click at [539, 10] on nav "[PERSON_NAME] [PERSON_NAME] Profile My Company Help Center Terms Of Service See…" at bounding box center [433, 14] width 867 height 28
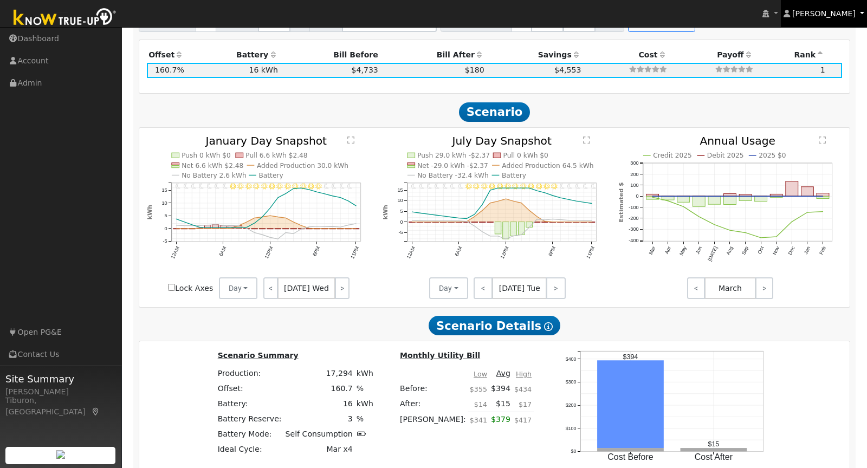
scroll to position [969, 0]
